Goal: Find contact information: Find contact information

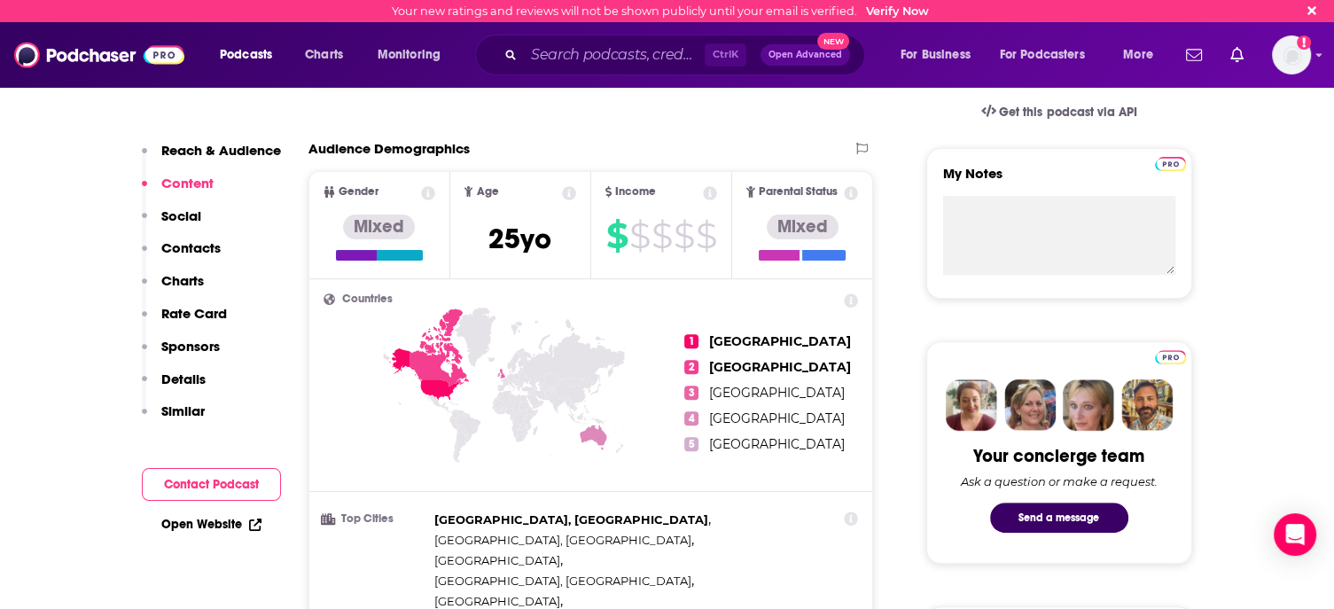
scroll to position [361, 0]
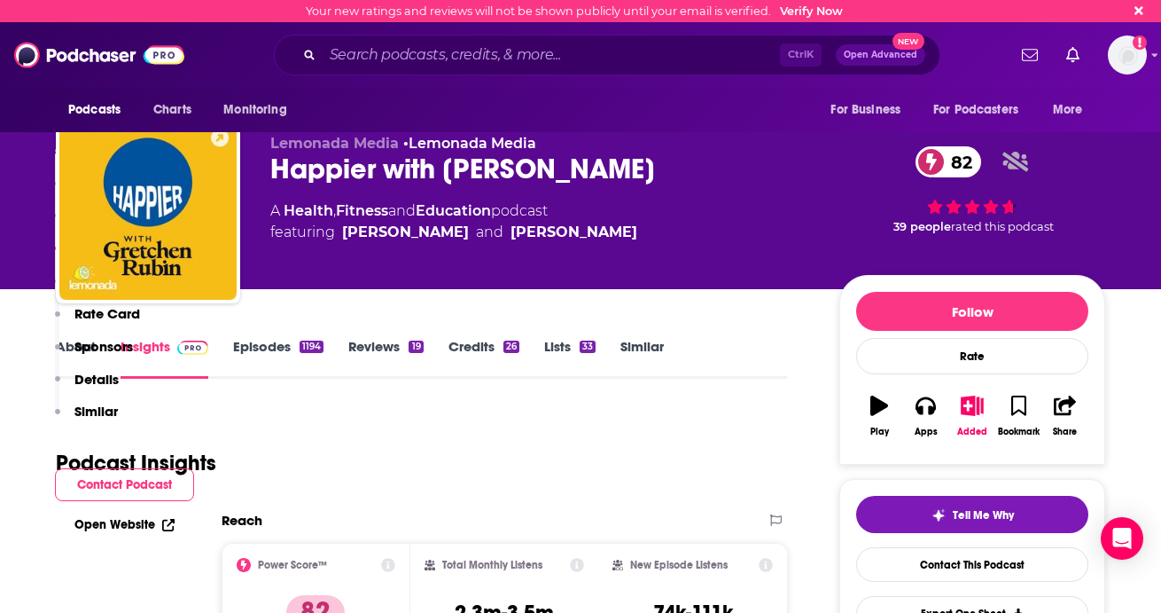
scroll to position [2039, 0]
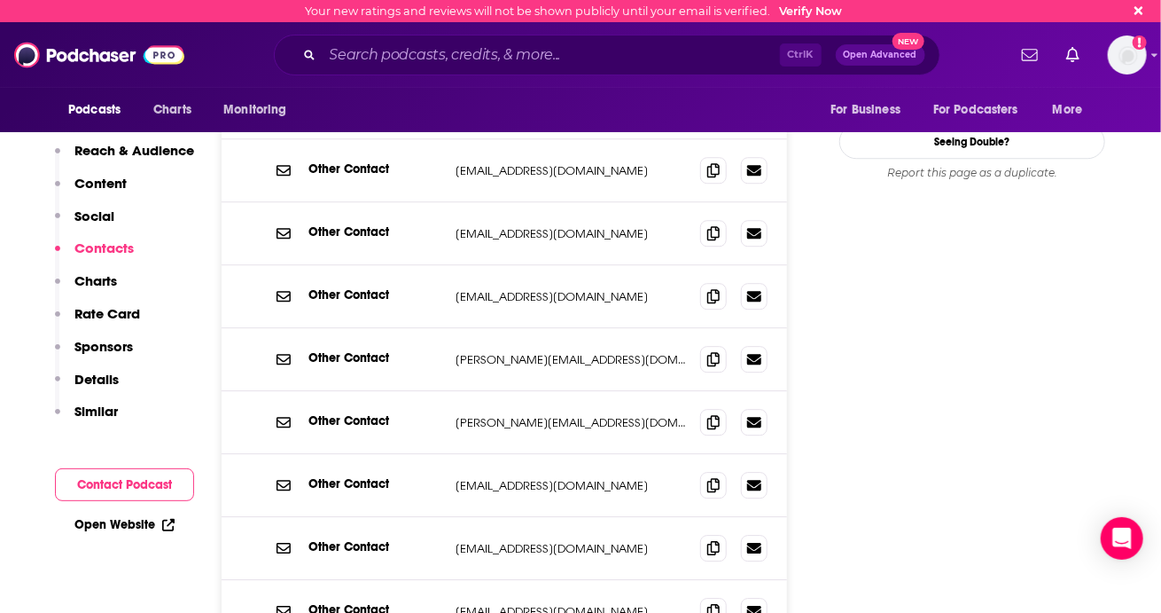
click at [477, 38] on div "Ctrl K Open Advanced New" at bounding box center [607, 55] width 667 height 41
click at [469, 55] on input "Search podcasts, credits, & more..." at bounding box center [551, 55] width 457 height 28
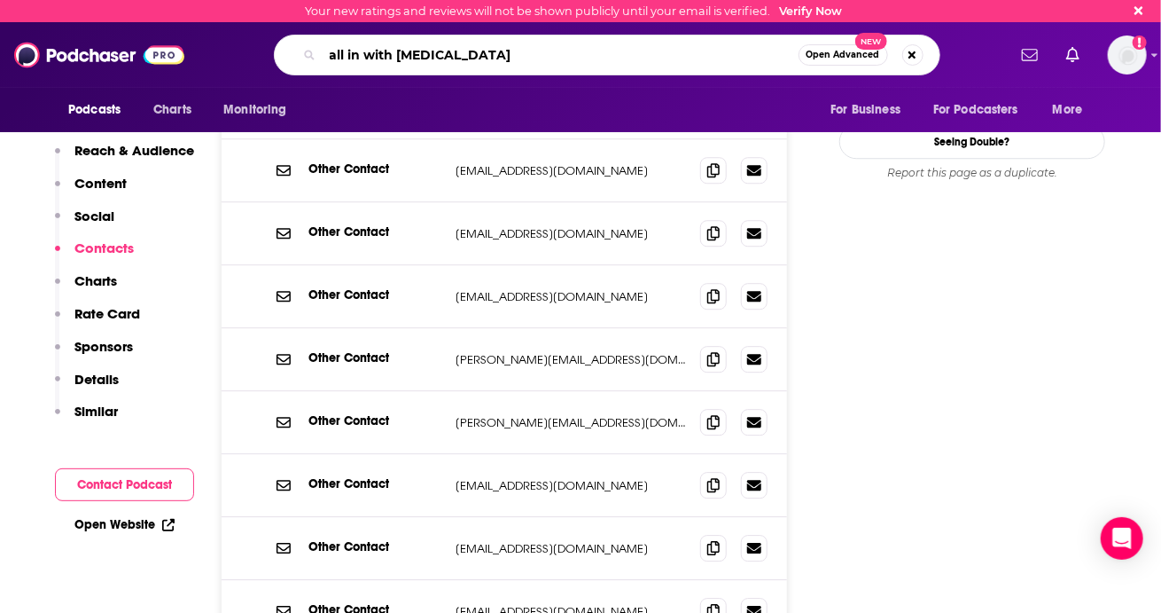
type input "all in with allie"
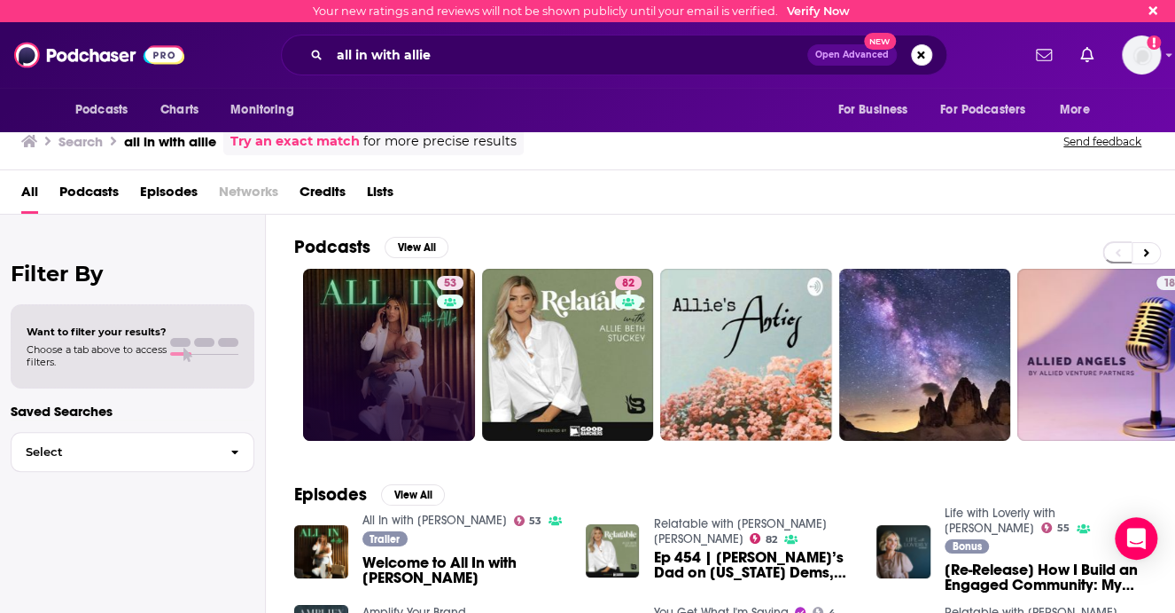
click at [410, 325] on link "53" at bounding box center [389, 355] width 172 height 172
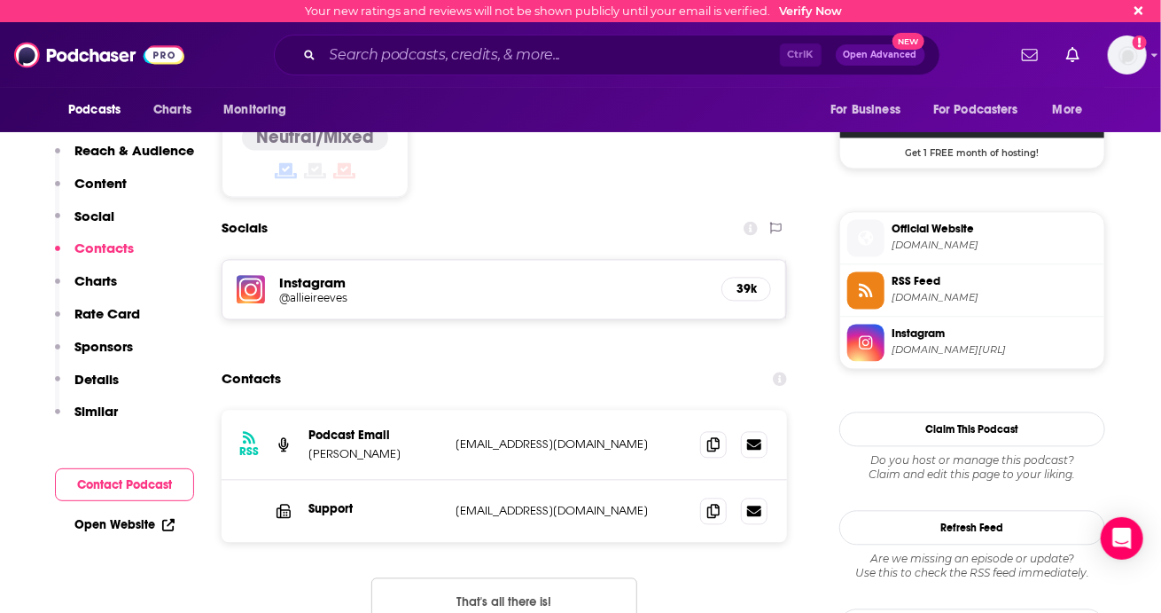
scroll to position [1456, 0]
drag, startPoint x: 643, startPoint y: 332, endPoint x: 440, endPoint y: 331, distance: 203.0
click at [0, 0] on div "Podcast Email [PERSON_NAME] [EMAIL_ADDRESS][DOMAIN_NAME] [EMAIL_ADDRESS][DOMAIN…" at bounding box center [0, 0] width 0 height 0
click at [466, 435] on p "[EMAIL_ADDRESS][DOMAIN_NAME]" at bounding box center [571, 442] width 230 height 15
click at [638, 435] on p "[EMAIL_ADDRESS][DOMAIN_NAME]" at bounding box center [571, 442] width 230 height 15
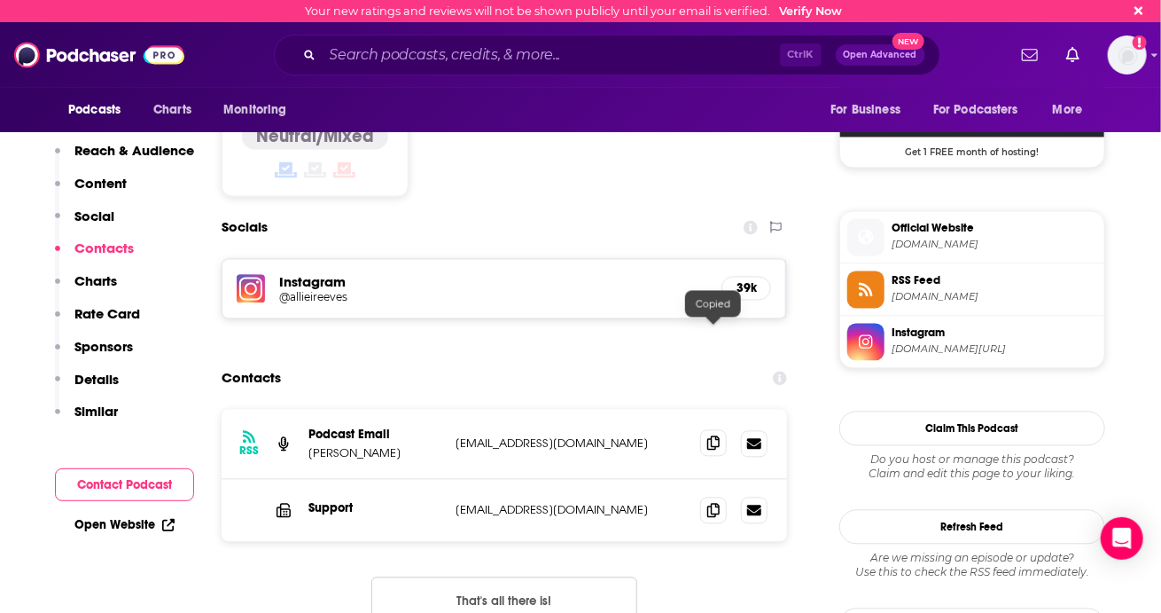
click at [707, 435] on icon at bounding box center [713, 442] width 12 height 14
click at [656, 361] on div "Contacts" at bounding box center [505, 378] width 566 height 34
click at [503, 59] on input "Search podcasts, credits, & more..." at bounding box center [551, 55] width 457 height 28
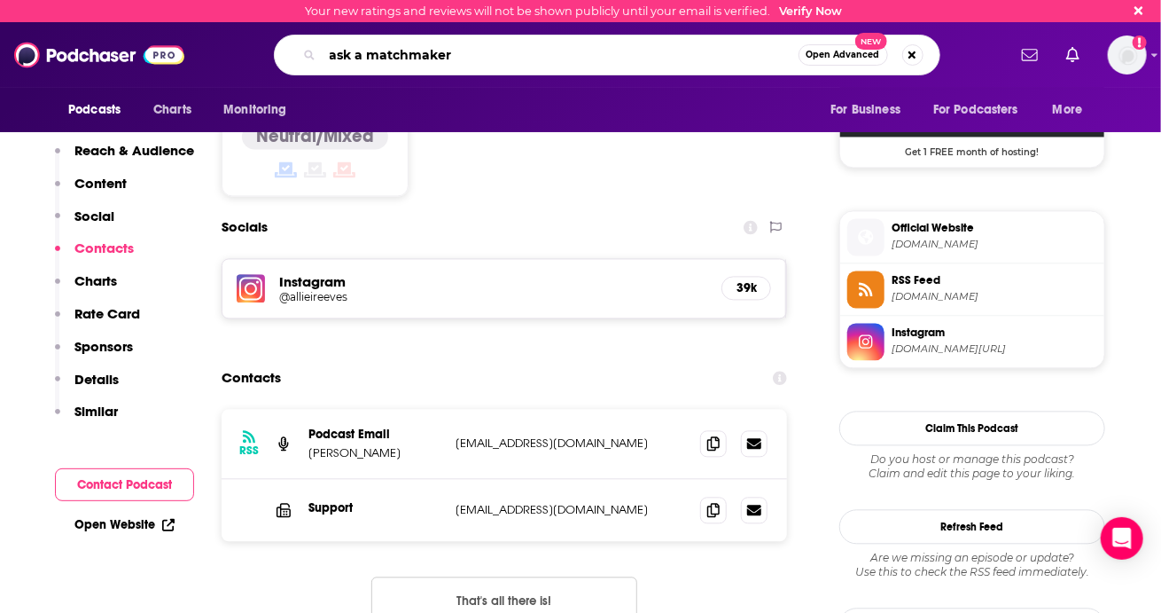
type input "ask a matchmaker"
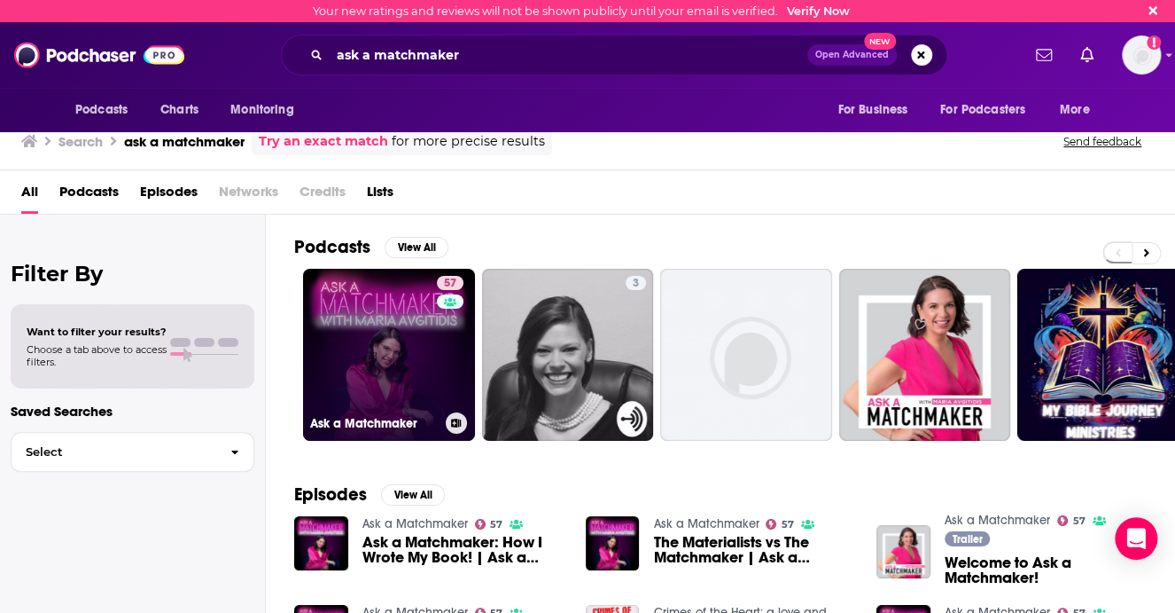
click at [339, 348] on link "57 Ask a Matchmaker" at bounding box center [389, 355] width 172 height 172
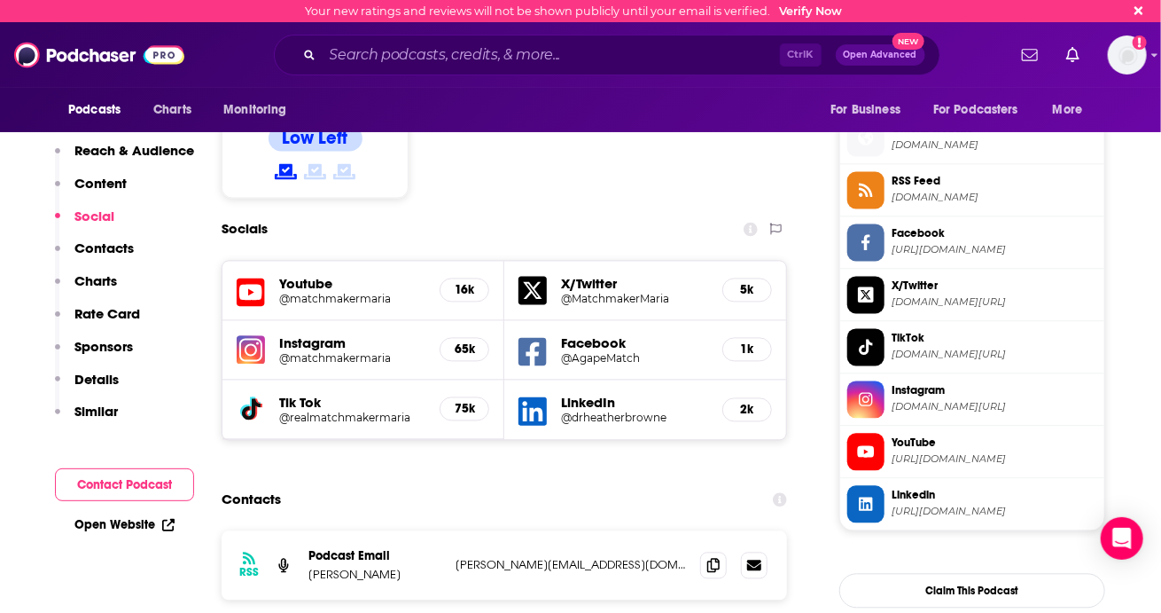
scroll to position [1668, 0]
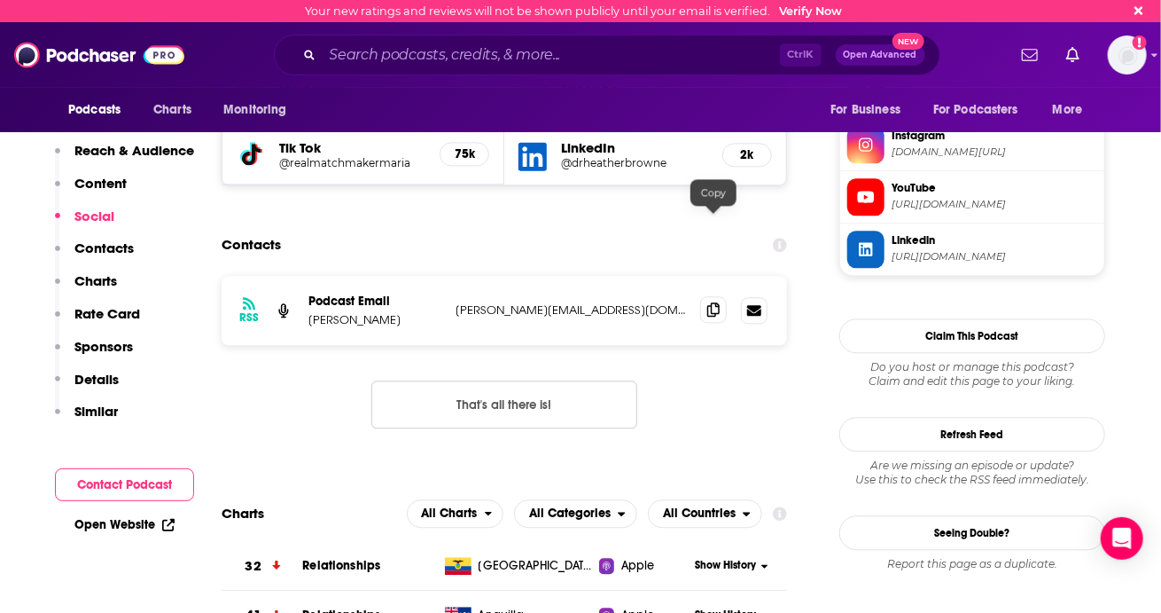
click at [722, 296] on span at bounding box center [713, 309] width 27 height 27
click at [701, 291] on div "RSS Podcast Email [PERSON_NAME] [PERSON_NAME][EMAIL_ADDRESS][DOMAIN_NAME] [PERS…" at bounding box center [505, 366] width 566 height 181
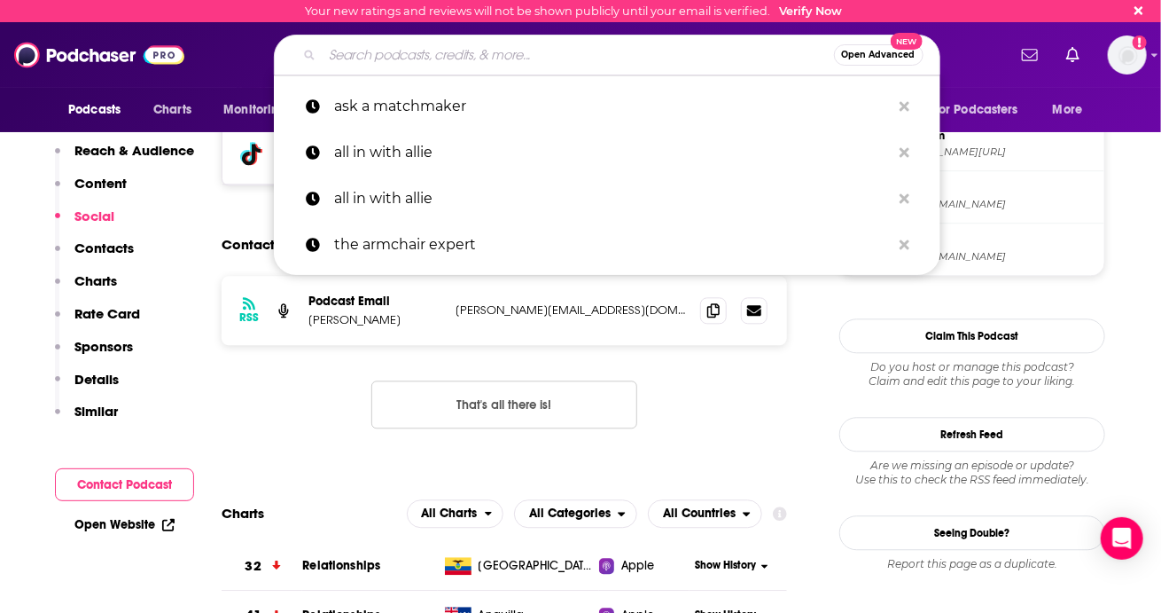
click at [411, 59] on input "Search podcasts, credits, & more..." at bounding box center [578, 55] width 511 height 28
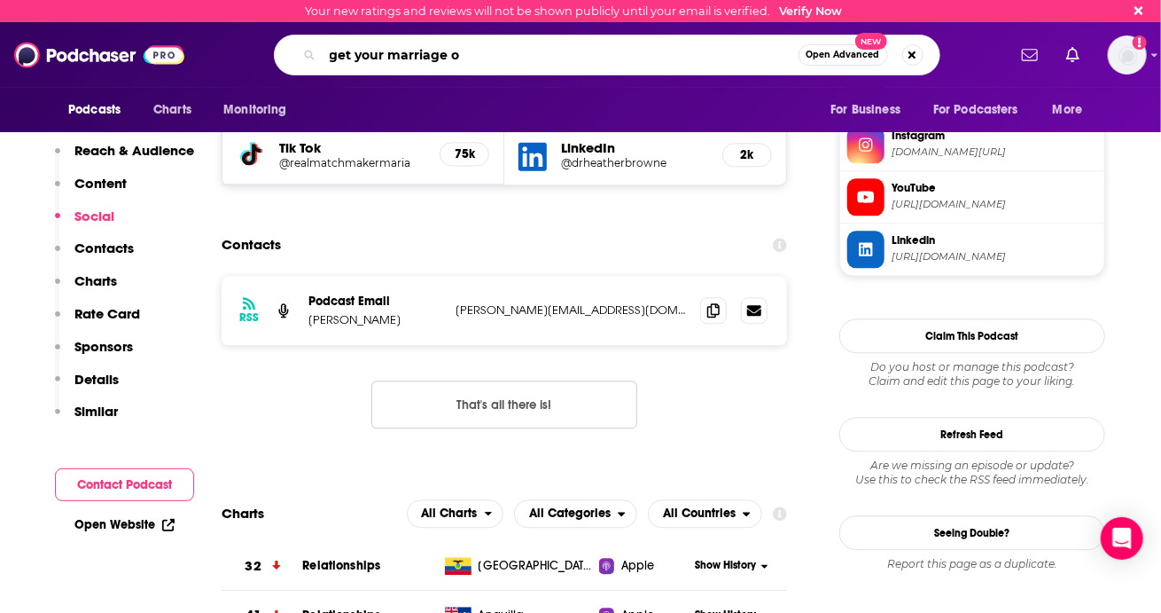
type input "get your marriage on"
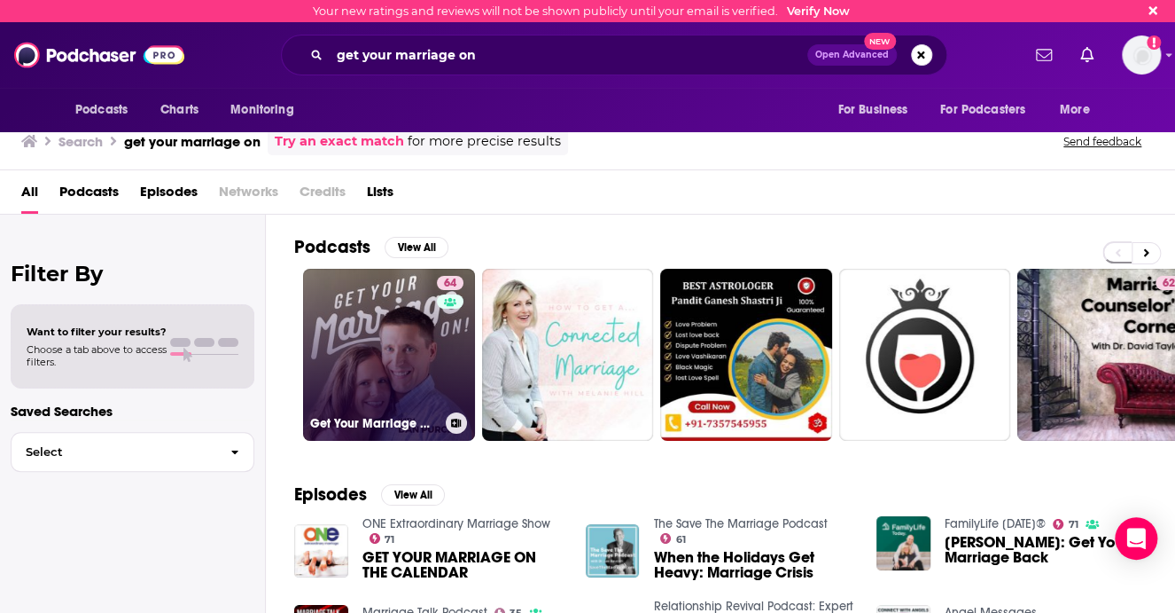
click at [398, 314] on link "64 Get Your Marriage On! with [PERSON_NAME]" at bounding box center [389, 355] width 172 height 172
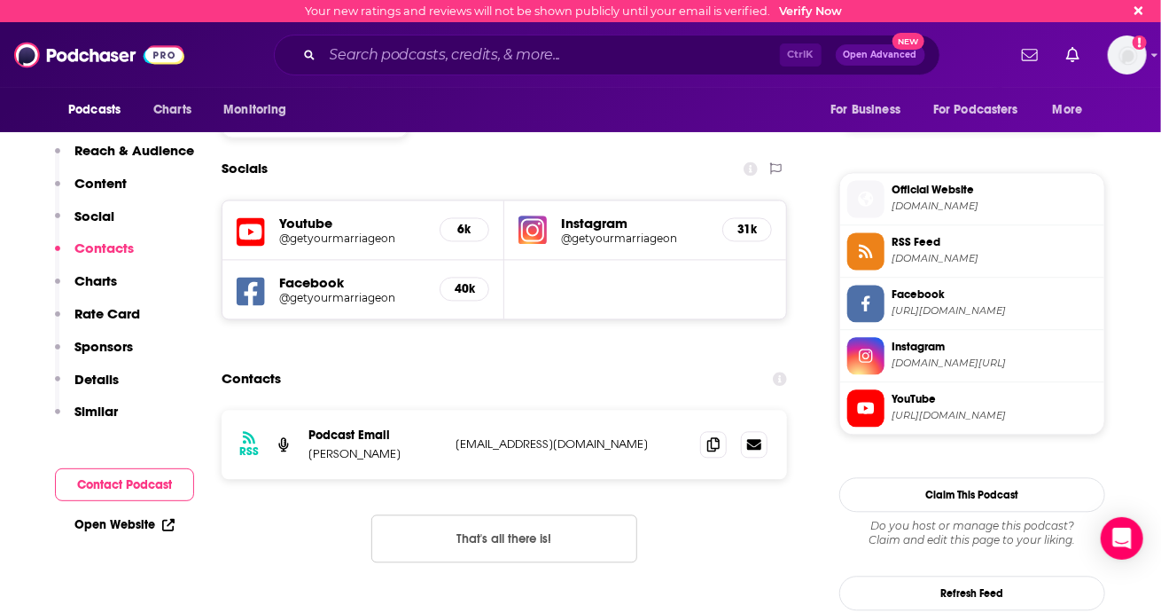
scroll to position [1493, 0]
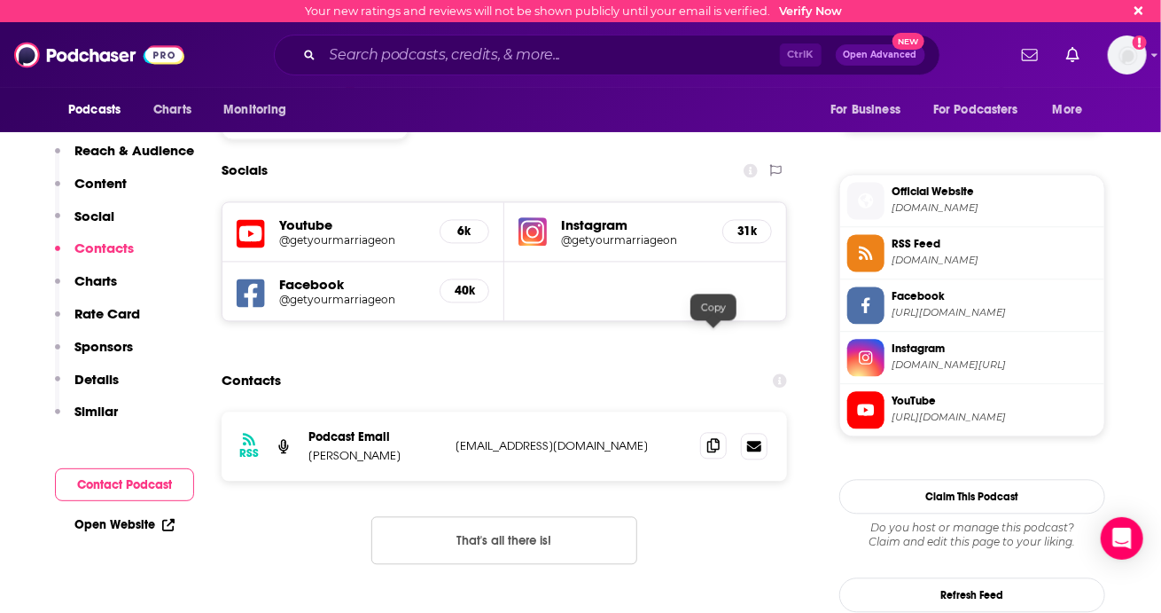
click at [716, 438] on icon at bounding box center [713, 445] width 12 height 14
click at [495, 42] on div "Ctrl K Open Advanced New" at bounding box center [607, 55] width 667 height 41
click at [495, 42] on input "Search podcasts, credits, & more..." at bounding box center [551, 55] width 457 height 28
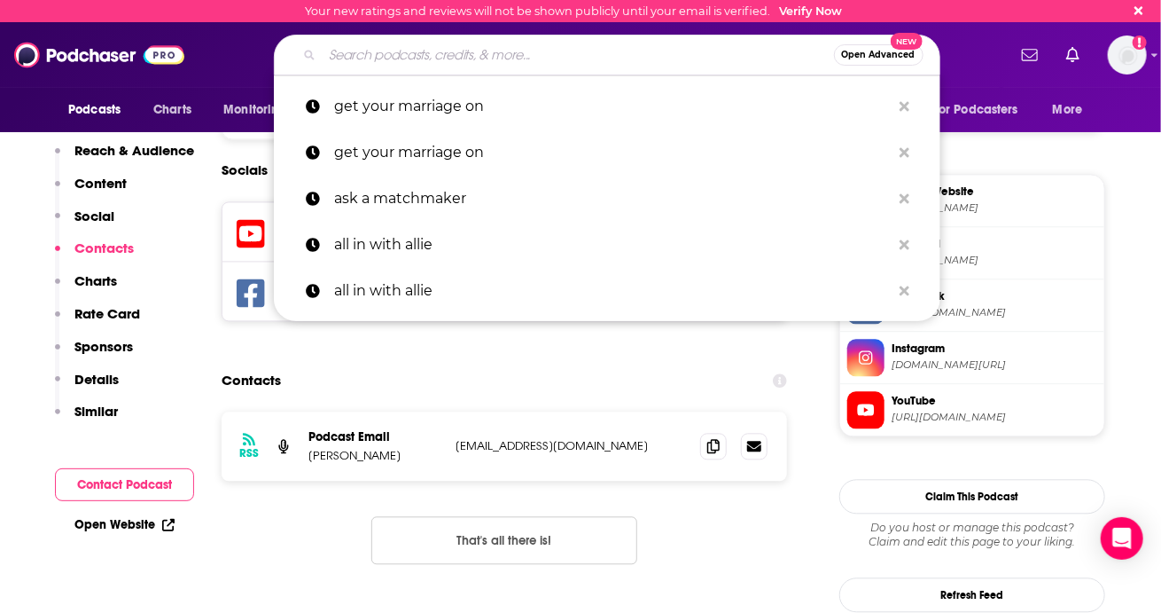
click at [457, 51] on input "Search podcasts, credits, & more..." at bounding box center [578, 55] width 511 height 28
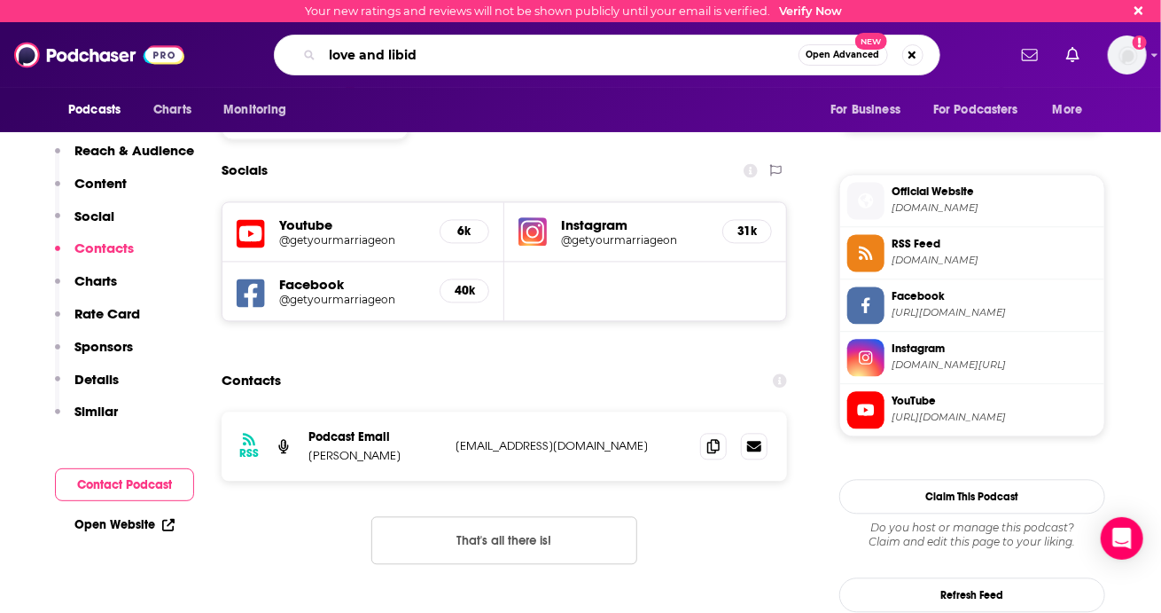
type input "love and libido"
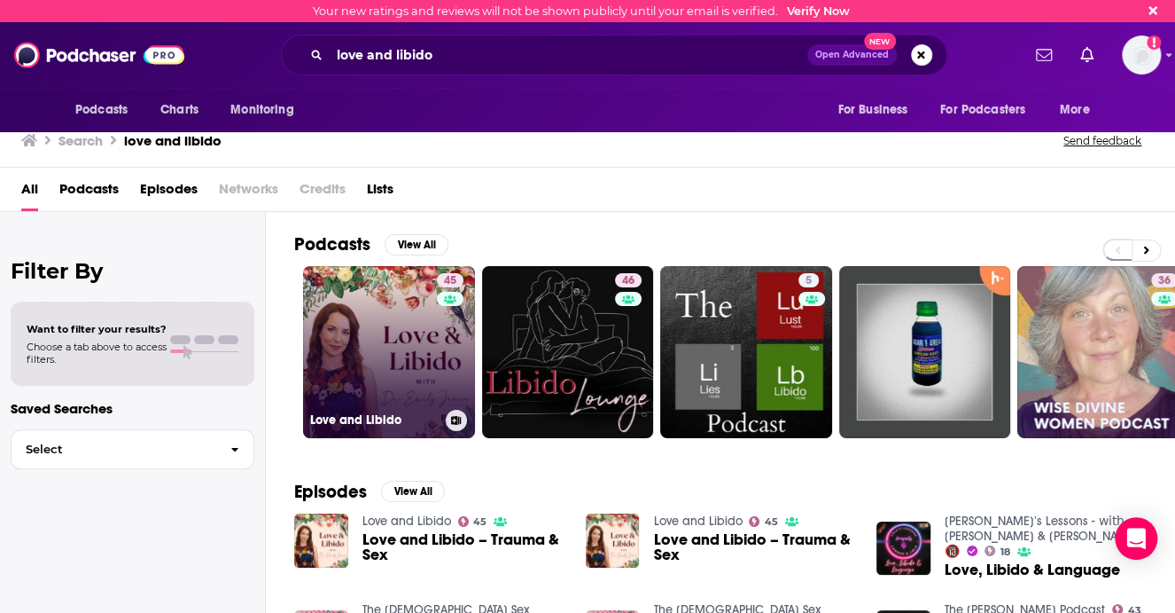
click at [376, 388] on link "45 Love and Libido" at bounding box center [389, 352] width 172 height 172
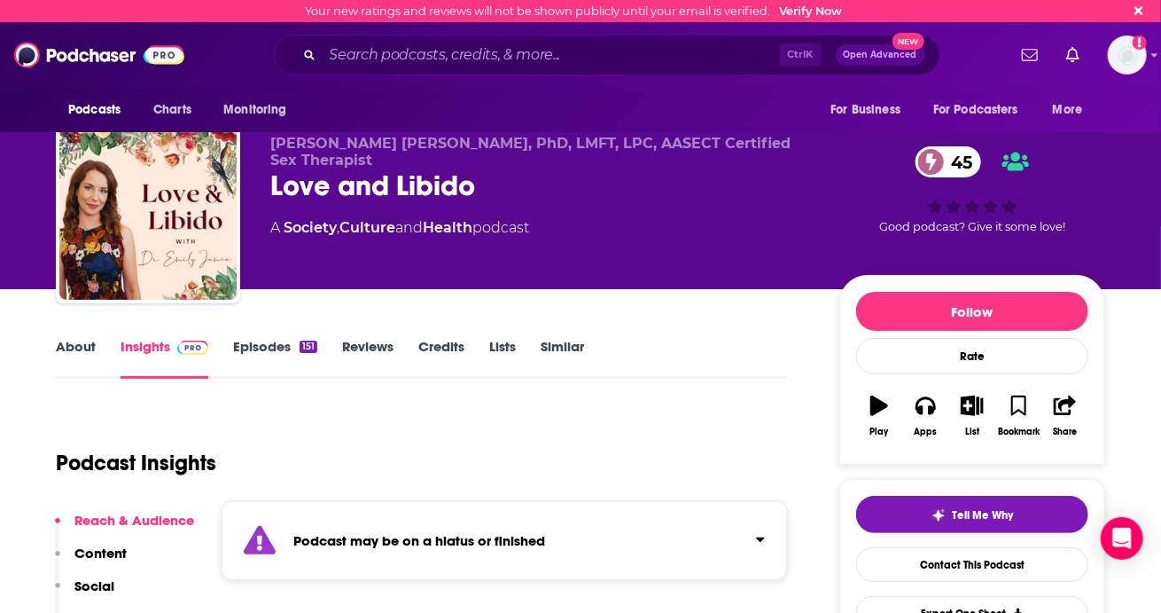
scroll to position [202, 0]
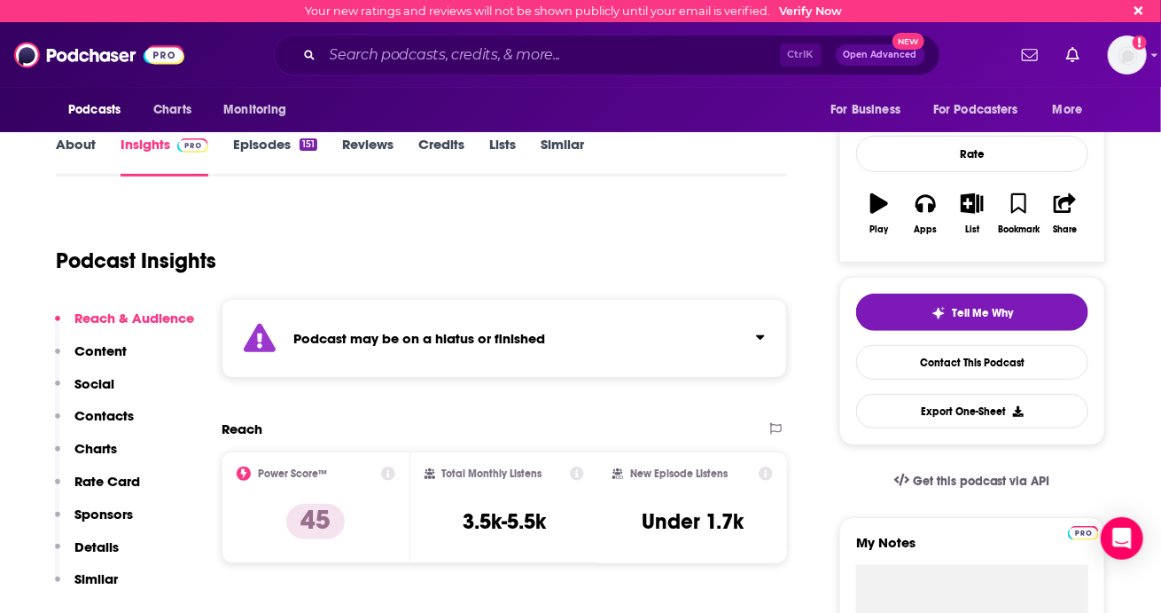
click at [493, 360] on div "Podcast may be on a hiatus or finished" at bounding box center [505, 338] width 566 height 79
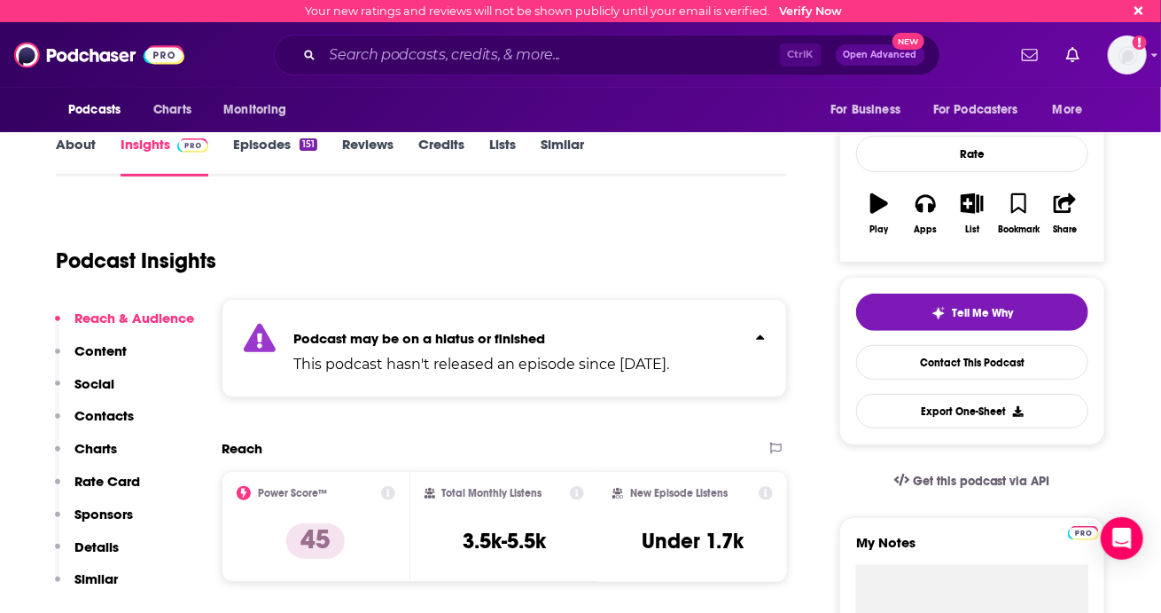
click at [493, 360] on p "This podcast hasn't released an episode since [DATE]." at bounding box center [481, 364] width 376 height 21
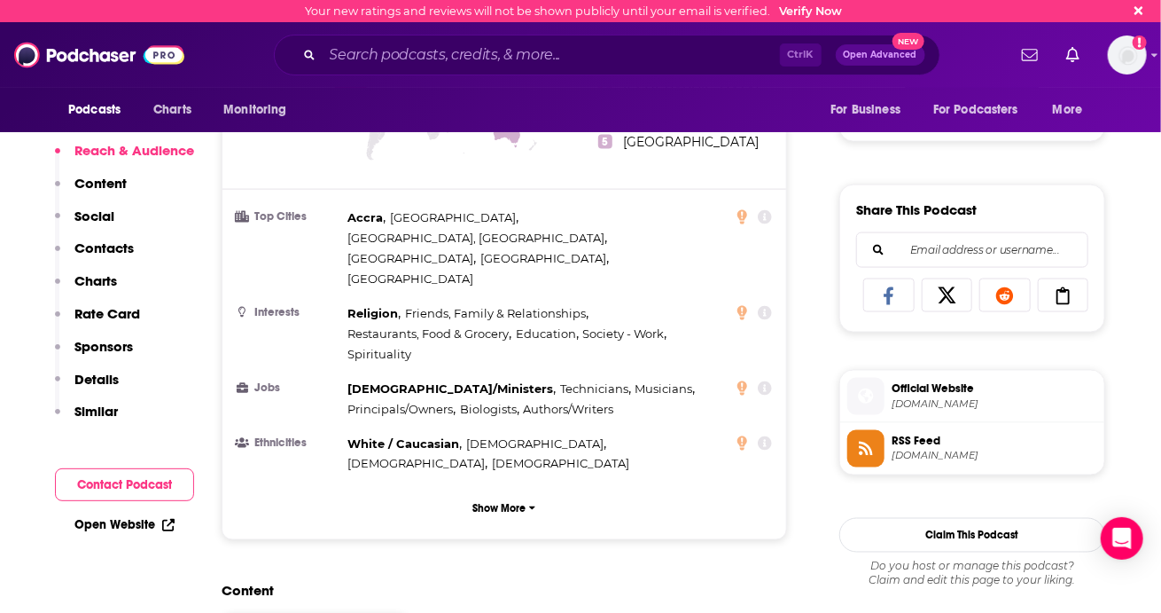
scroll to position [996, 0]
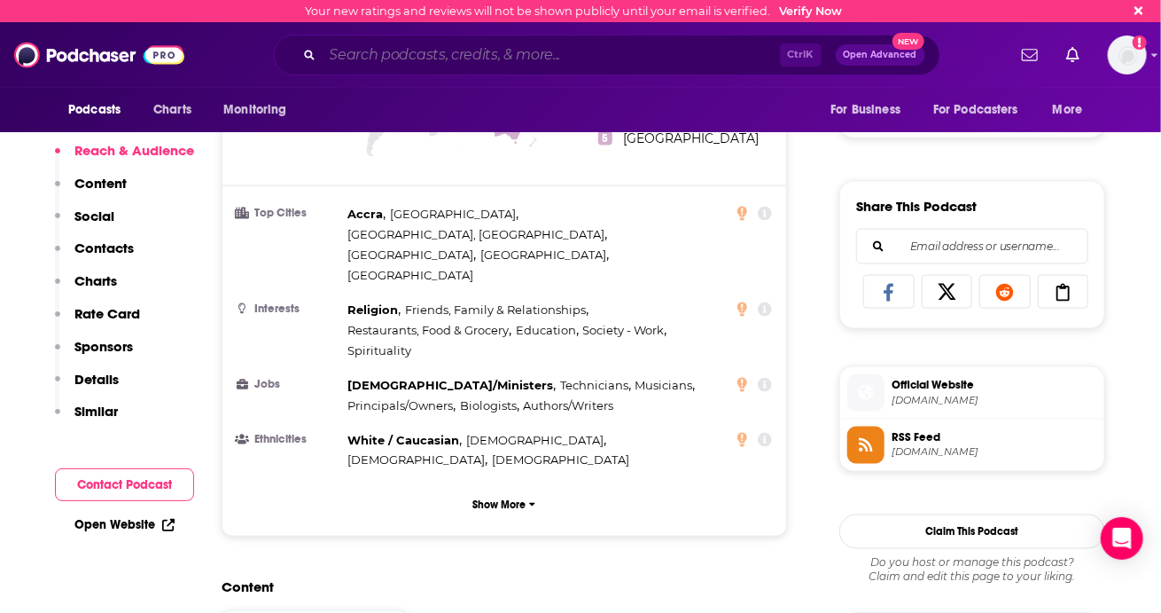
click at [408, 59] on input "Search podcasts, credits, & more..." at bounding box center [551, 55] width 457 height 28
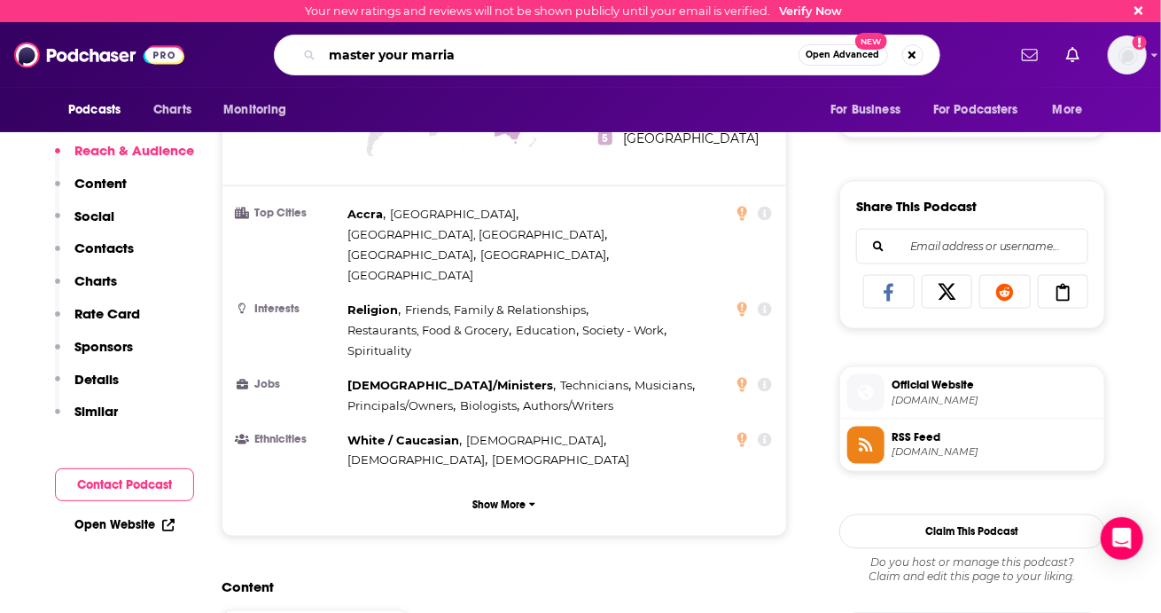
type input "master your marriag"
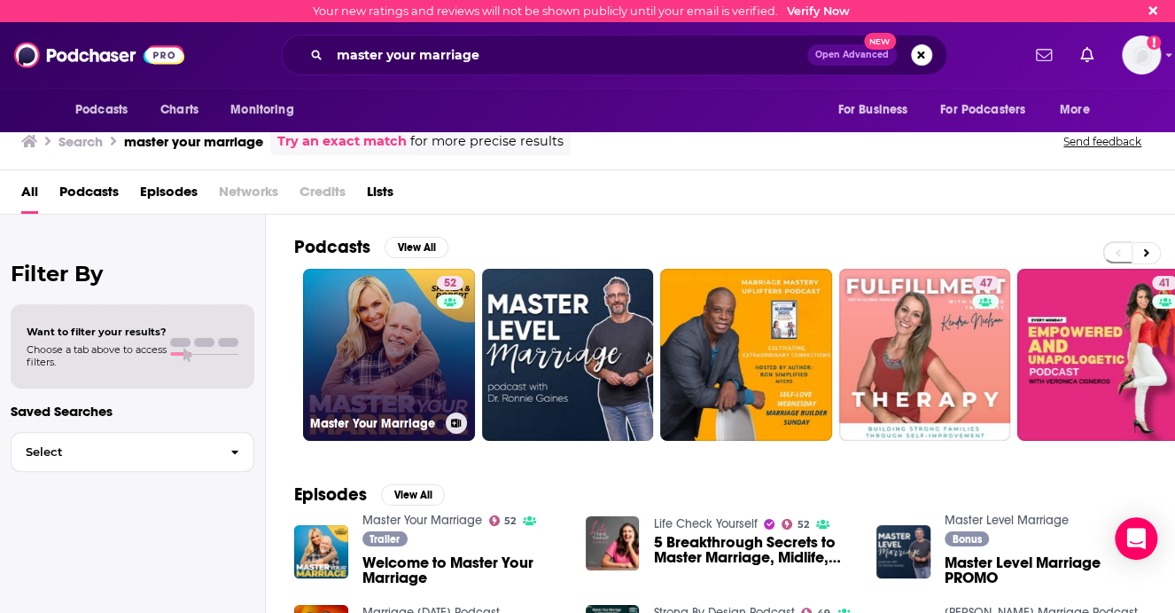
click at [323, 343] on link "52 Master Your Marriage" at bounding box center [389, 355] width 172 height 172
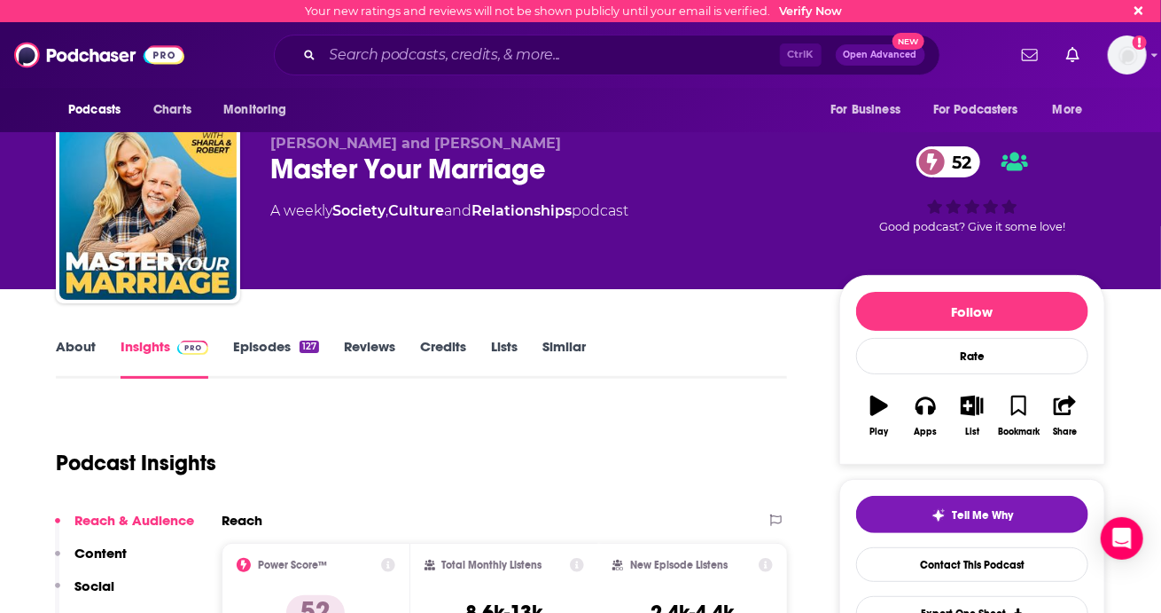
click at [411, 69] on div "Ctrl K Open Advanced New" at bounding box center [607, 55] width 667 height 41
click at [470, 60] on input "Search podcasts, credits, & more..." at bounding box center [551, 55] width 457 height 28
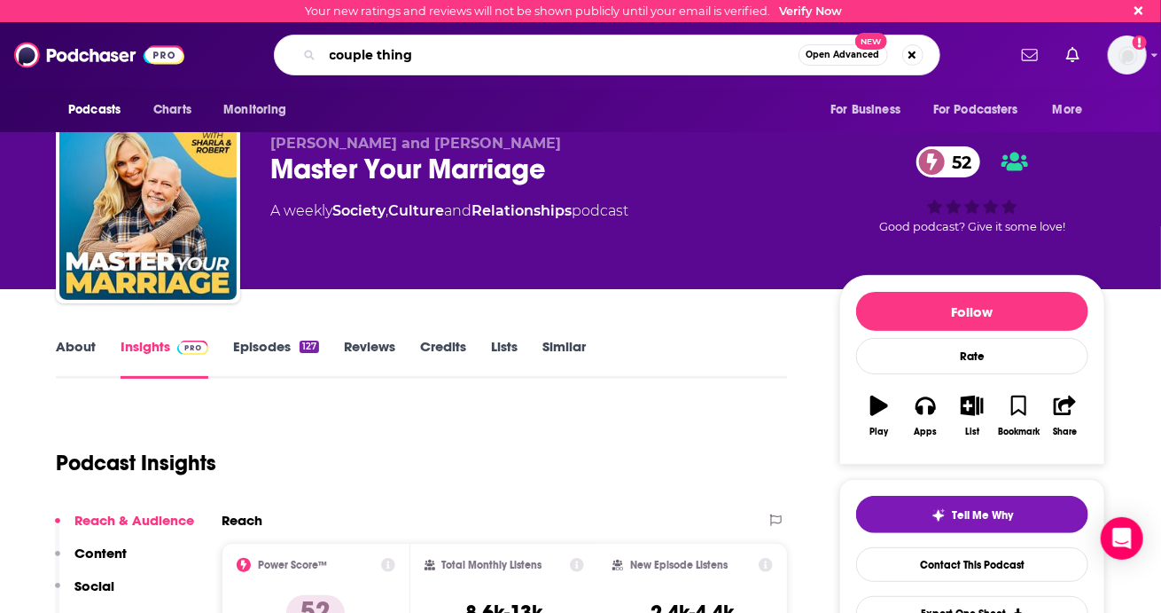
type input "couple things"
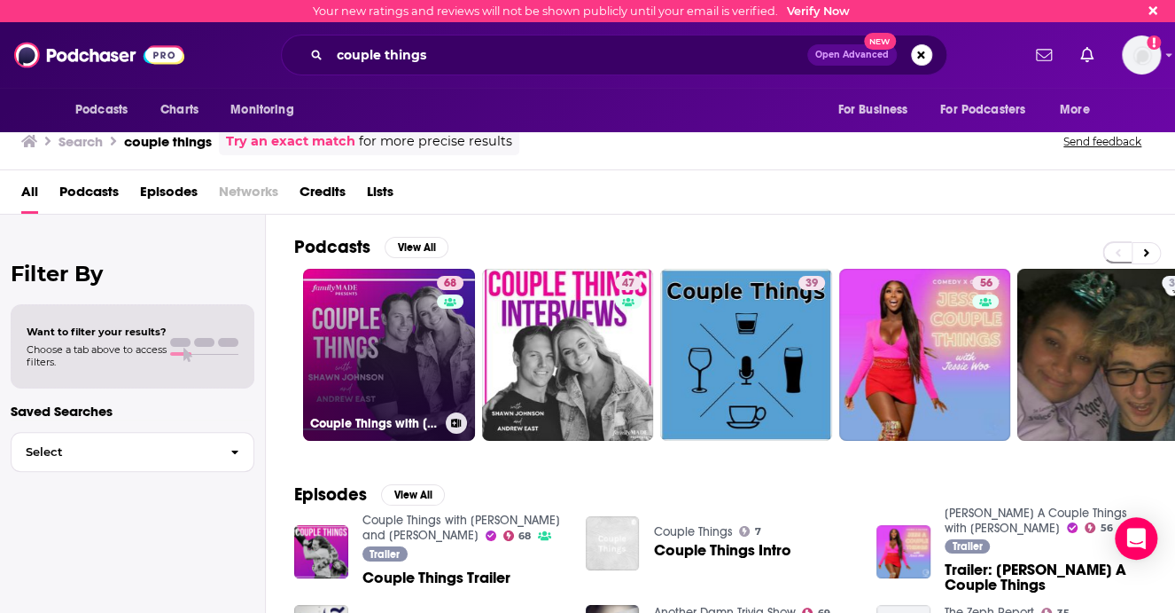
click at [410, 355] on link "68 Couple Things with [PERSON_NAME] and [PERSON_NAME]" at bounding box center [389, 355] width 172 height 172
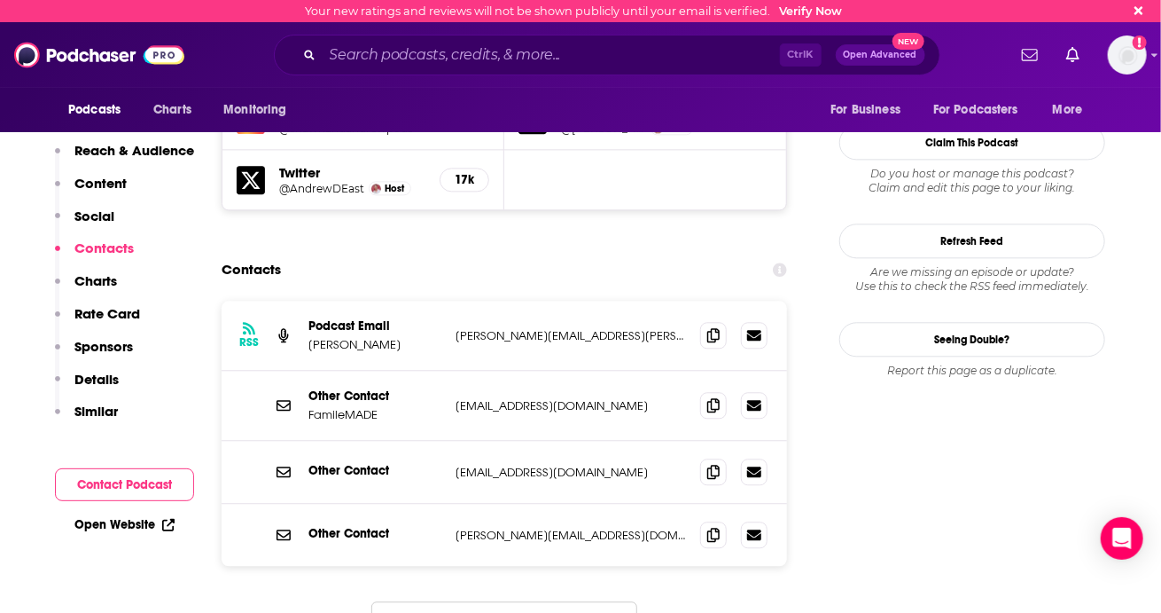
scroll to position [1687, 0]
click at [715, 328] on icon at bounding box center [713, 335] width 12 height 14
